Goal: Check status: Check status

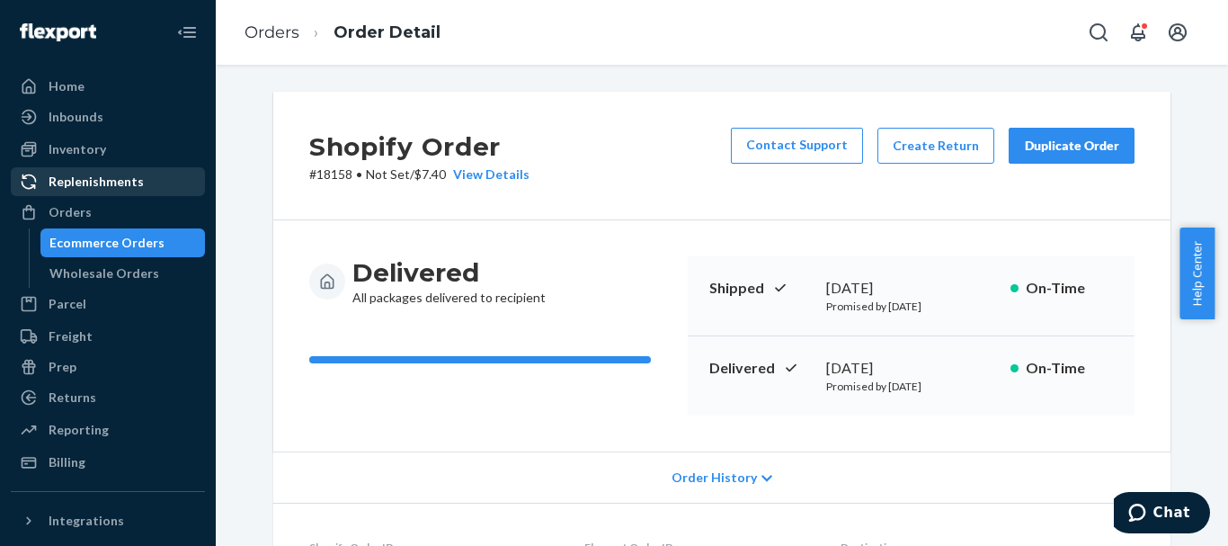
click at [86, 194] on link "Replenishments" at bounding box center [108, 181] width 194 height 29
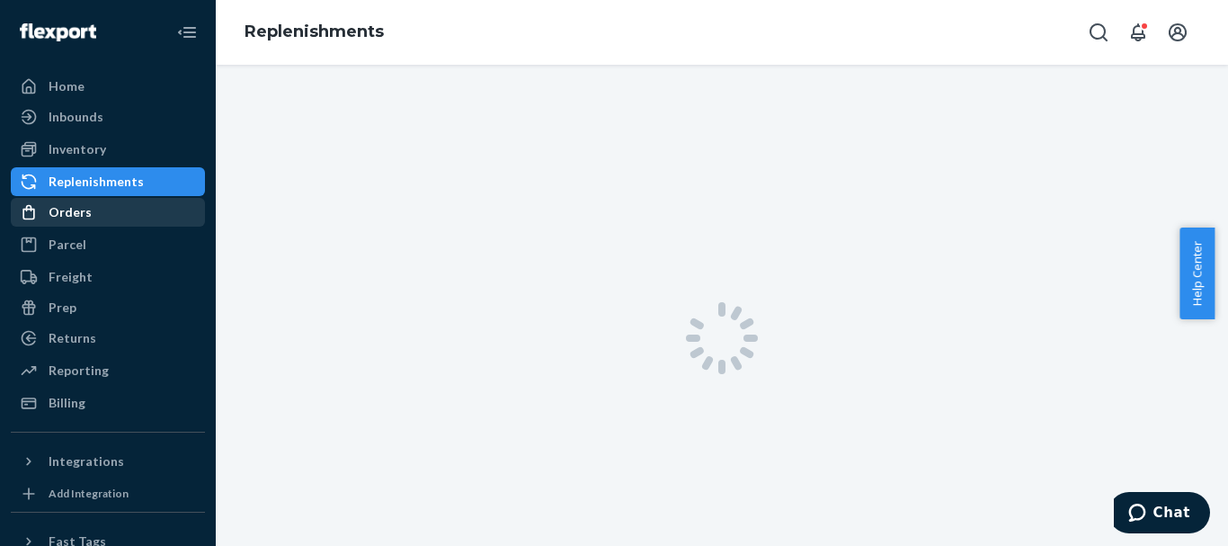
click at [84, 203] on div "Orders" at bounding box center [70, 212] width 43 height 18
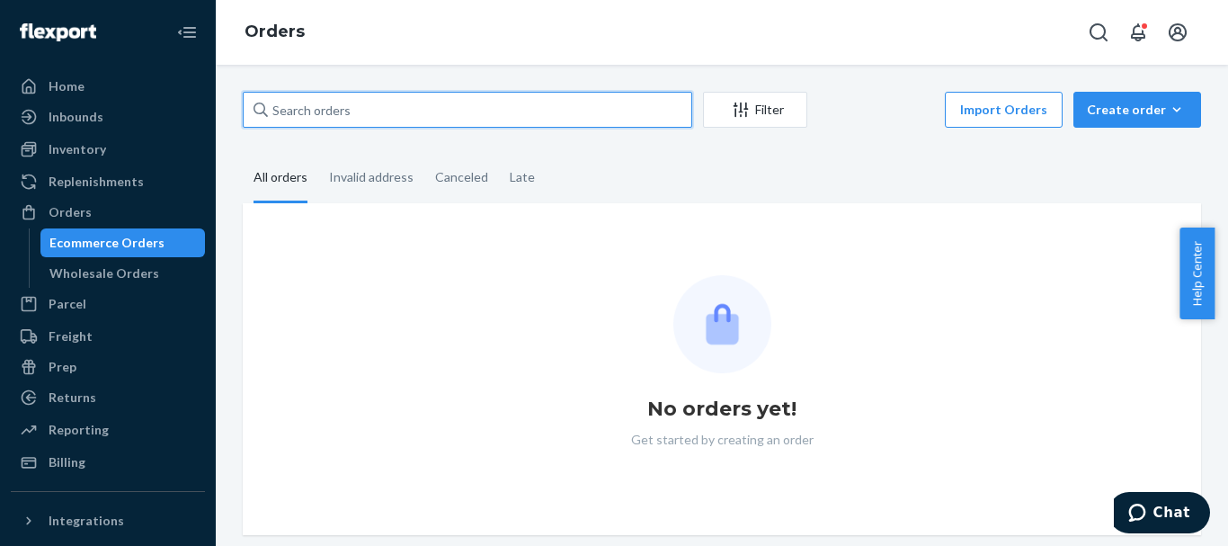
click at [430, 123] on input "text" at bounding box center [467, 110] width 449 height 36
paste input "134923737"
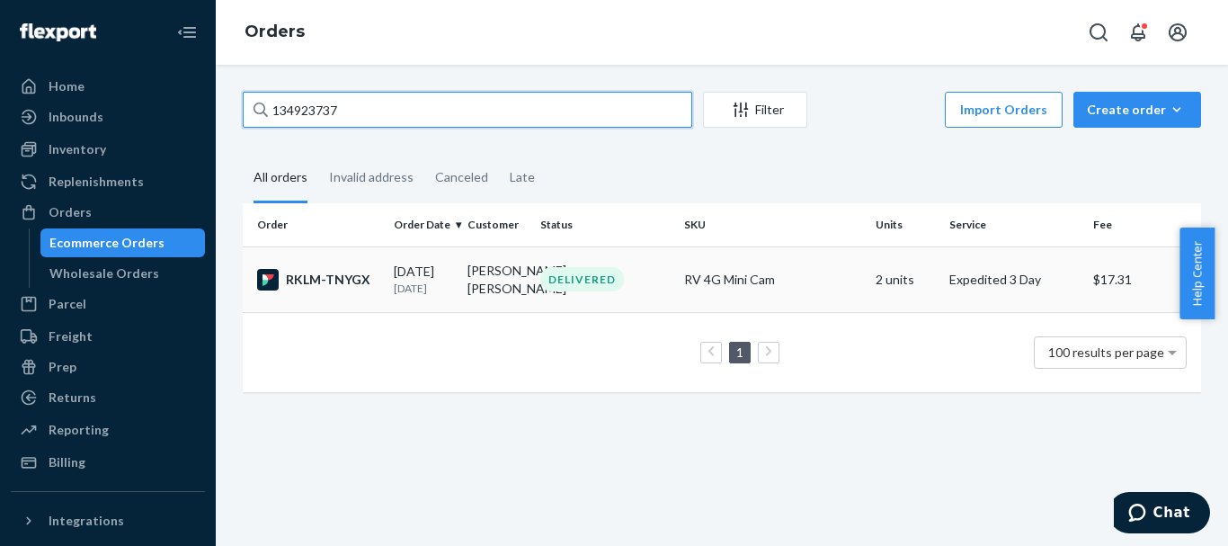
type input "134923737"
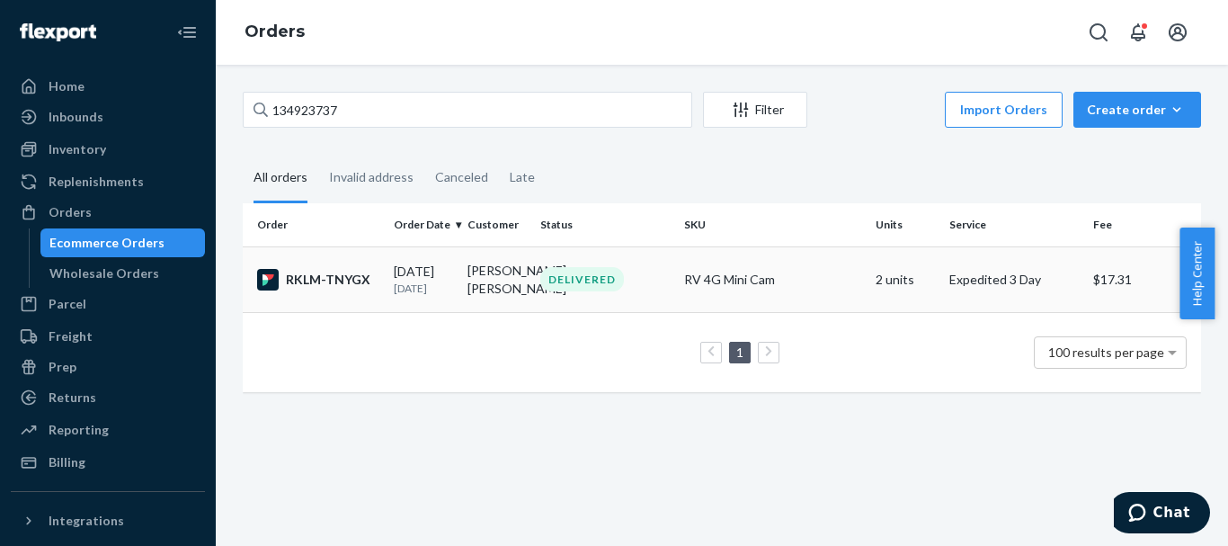
click at [319, 276] on div "RKLM-TNYGX" at bounding box center [318, 280] width 122 height 22
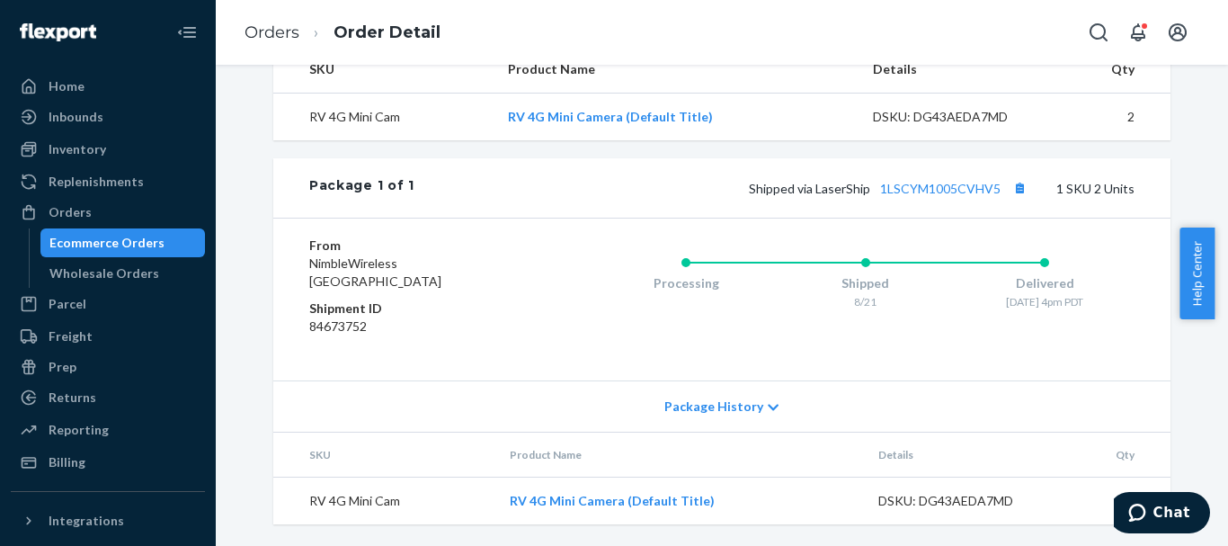
scroll to position [646, 0]
click at [945, 190] on link "1LSCYM1005CVHV5" at bounding box center [940, 188] width 120 height 15
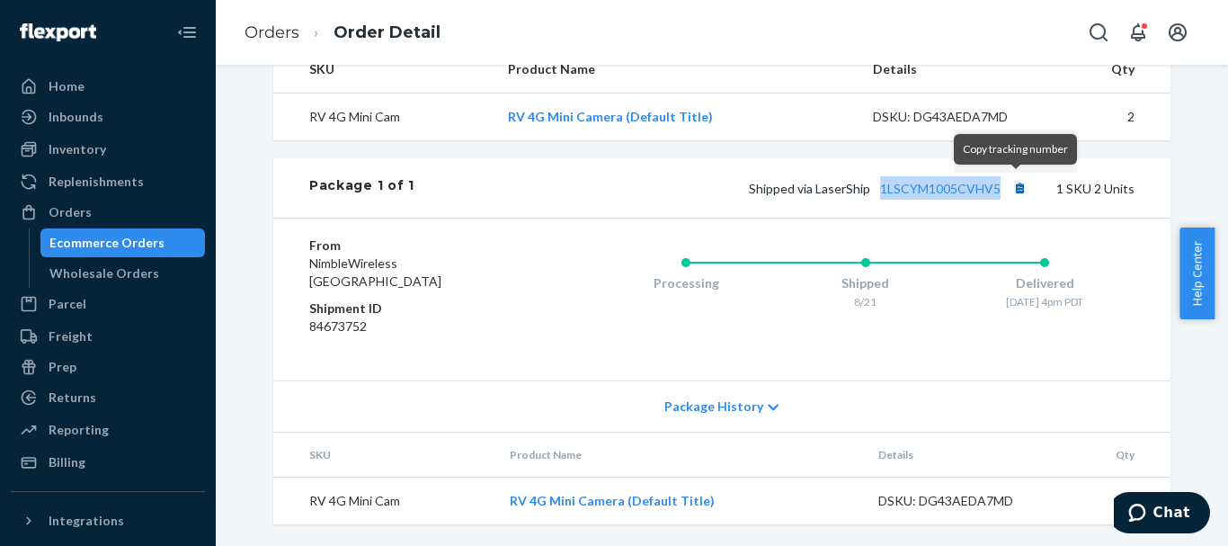
drag, startPoint x: 868, startPoint y: 188, endPoint x: 1004, endPoint y: 191, distance: 135.7
click at [1004, 191] on span "Shipped via LaserShip 1LSCYM1005CVHV5" at bounding box center [890, 188] width 282 height 15
copy link "1LSCYM1005CVHV5"
